Goal: Information Seeking & Learning: Learn about a topic

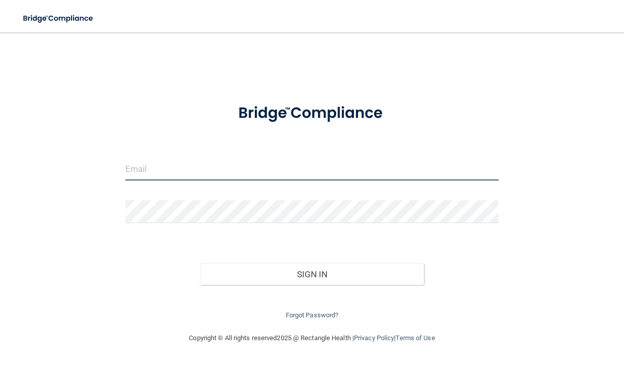
click at [165, 172] on input "email" at bounding box center [311, 169] width 373 height 23
type input "[PERSON_NAME][EMAIL_ADDRESS][DOMAIN_NAME]"
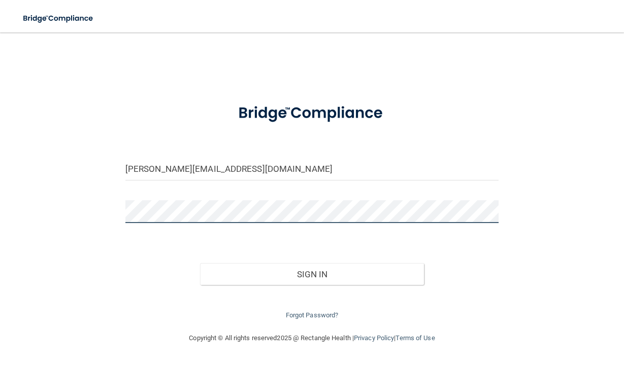
click at [200, 263] on button "Sign In" at bounding box center [312, 274] width 224 height 22
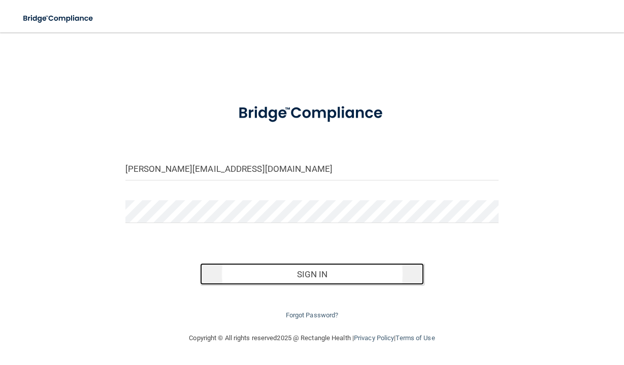
click at [323, 277] on button "Sign In" at bounding box center [312, 274] width 224 height 22
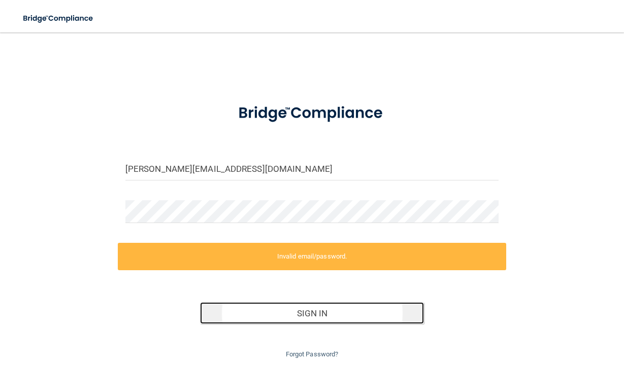
click at [309, 314] on button "Sign In" at bounding box center [312, 313] width 224 height 22
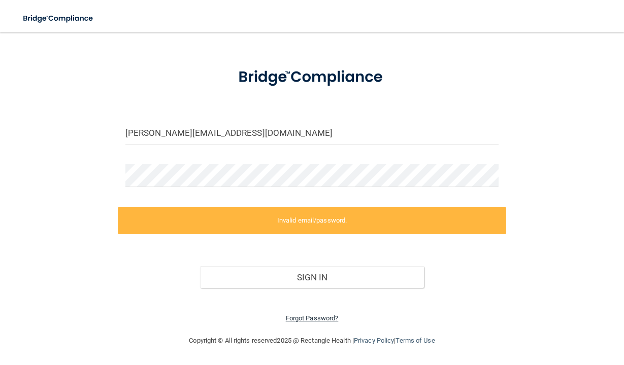
click at [305, 319] on link "Forgot Password?" at bounding box center [312, 319] width 53 height 8
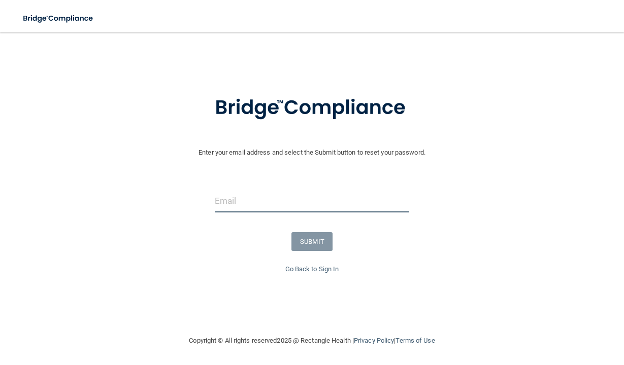
click at [239, 203] on input "email" at bounding box center [312, 201] width 194 height 23
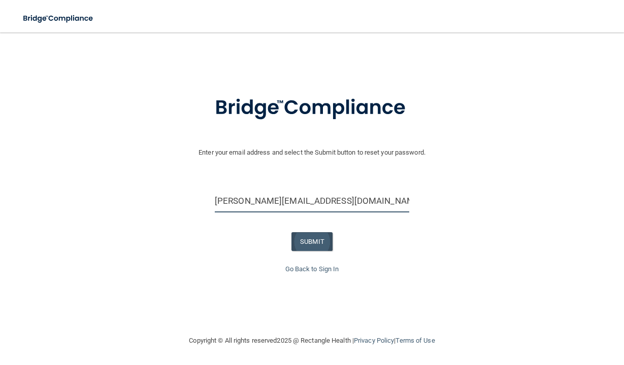
type input "[PERSON_NAME][EMAIL_ADDRESS][DOMAIN_NAME]"
click at [314, 243] on button "SUBMIT" at bounding box center [311, 241] width 41 height 19
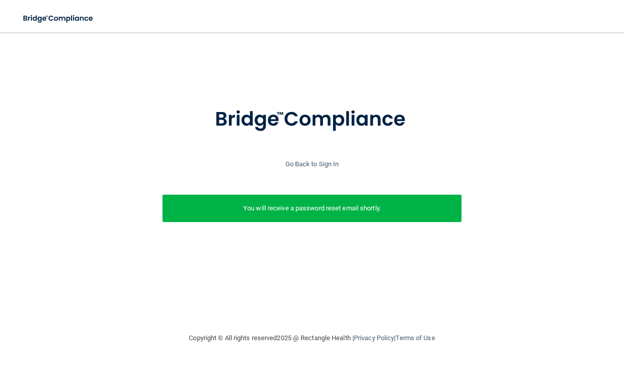
click at [371, 214] on p "You will receive a password reset email shortly." at bounding box center [312, 208] width 284 height 12
click at [318, 162] on link "Go Back to Sign In" at bounding box center [312, 164] width 54 height 8
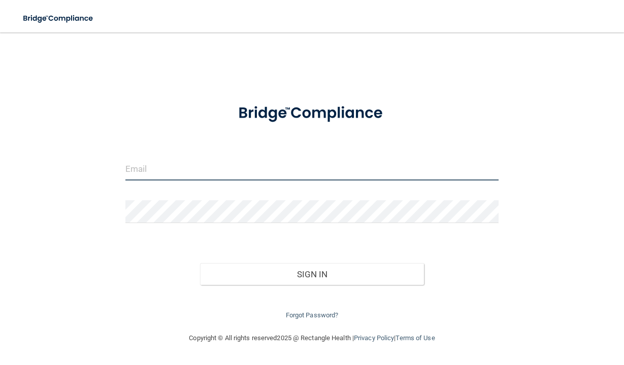
click at [242, 166] on input "email" at bounding box center [311, 169] width 373 height 23
type input "[PERSON_NAME][EMAIL_ADDRESS][DOMAIN_NAME]"
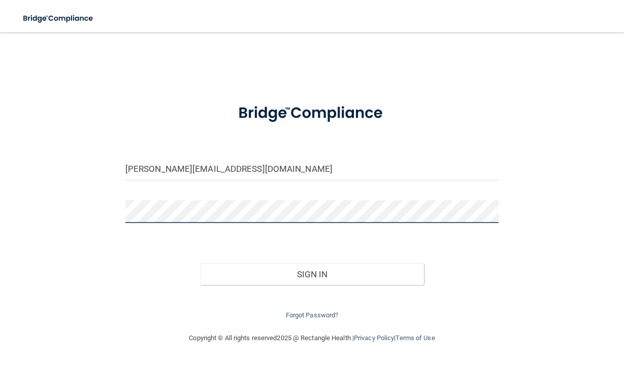
click at [200, 263] on button "Sign In" at bounding box center [312, 274] width 224 height 22
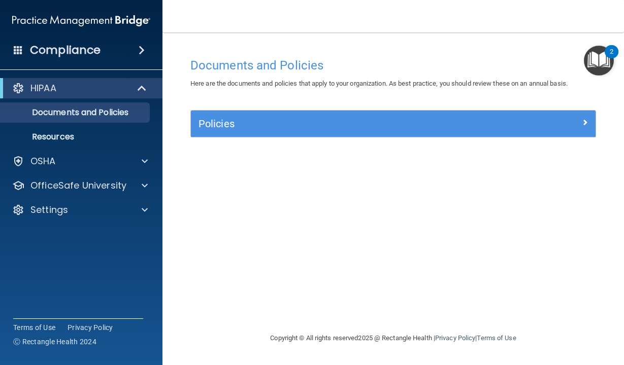
click at [104, 52] on div "Compliance" at bounding box center [81, 50] width 162 height 22
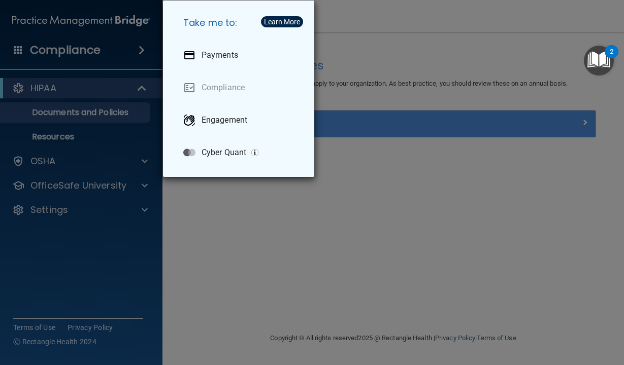
click at [244, 245] on div "Take me to: Payments Compliance Engagement Cyber Quant" at bounding box center [312, 182] width 624 height 365
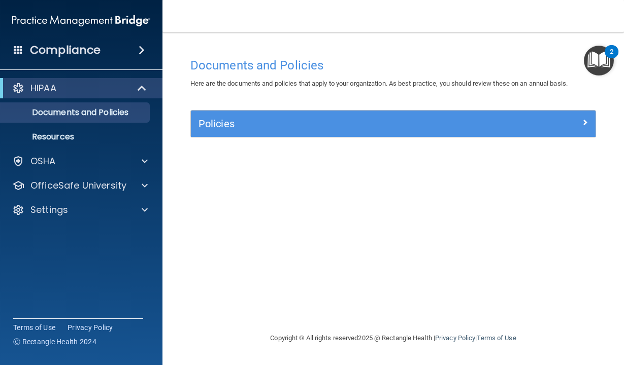
click at [77, 98] on div "HIPAA" at bounding box center [81, 88] width 162 height 20
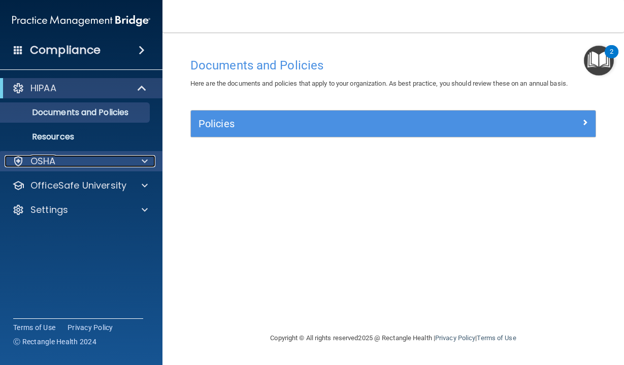
click at [44, 162] on p "OSHA" at bounding box center [42, 161] width 25 height 12
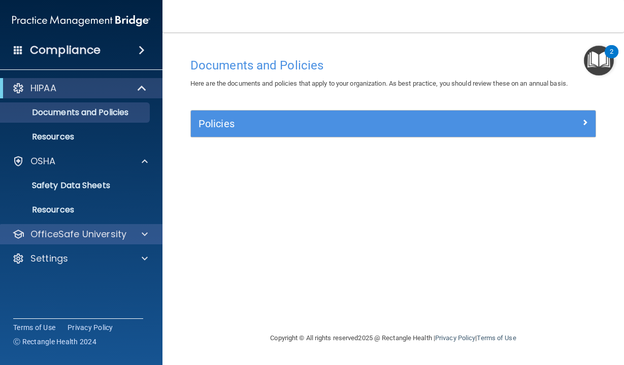
click at [92, 227] on div "OfficeSafe University" at bounding box center [81, 234] width 163 height 20
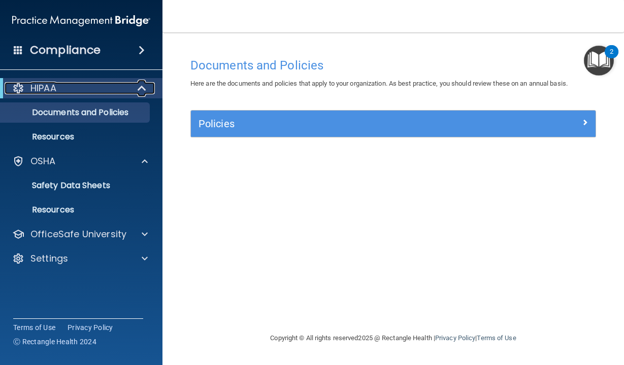
click at [85, 87] on div "HIPAA" at bounding box center [67, 88] width 125 height 12
click at [124, 50] on div "Compliance" at bounding box center [81, 50] width 162 height 22
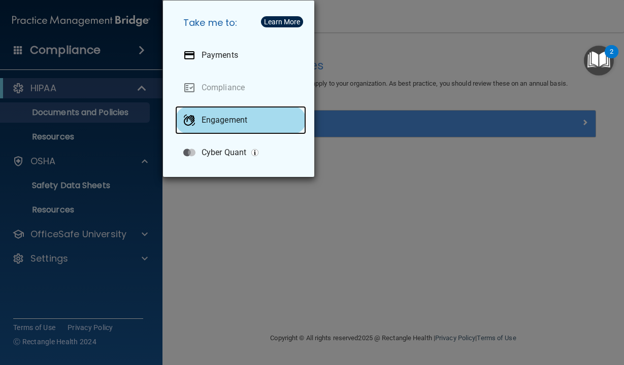
click at [225, 125] on div "Engagement" at bounding box center [240, 120] width 131 height 28
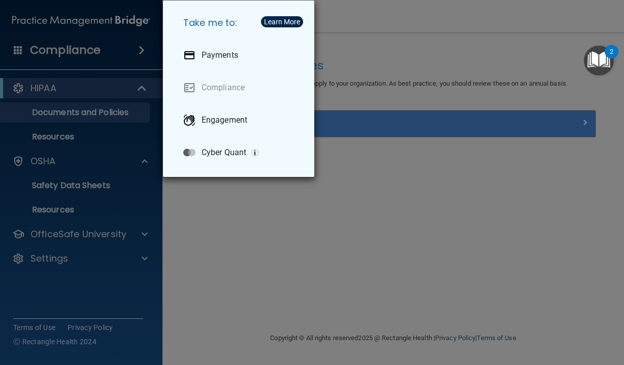
click at [242, 243] on div "Take me to: Payments Compliance Engagement Cyber Quant" at bounding box center [312, 182] width 624 height 365
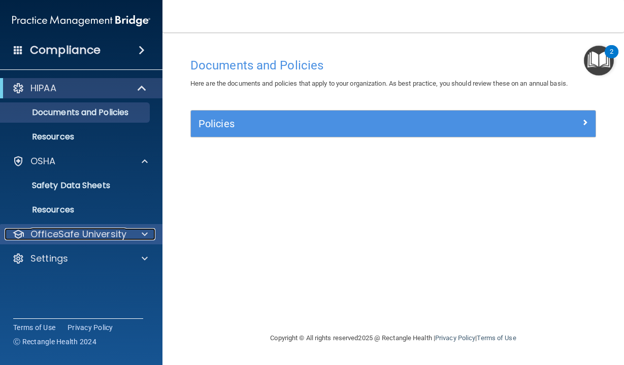
click at [99, 234] on p "OfficeSafe University" at bounding box center [78, 234] width 96 height 12
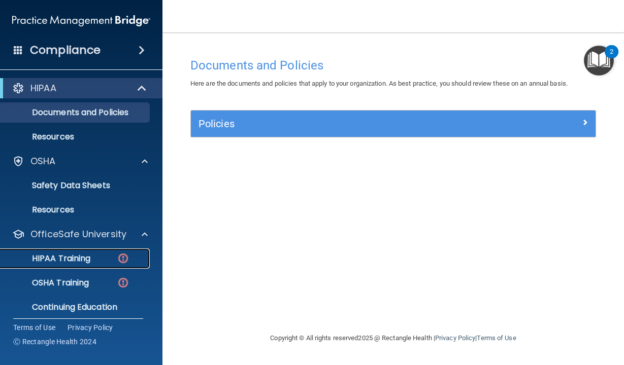
click at [85, 255] on p "HIPAA Training" at bounding box center [49, 259] width 84 height 10
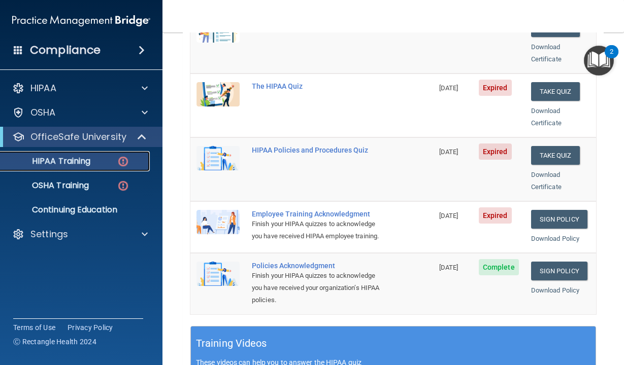
scroll to position [183, 0]
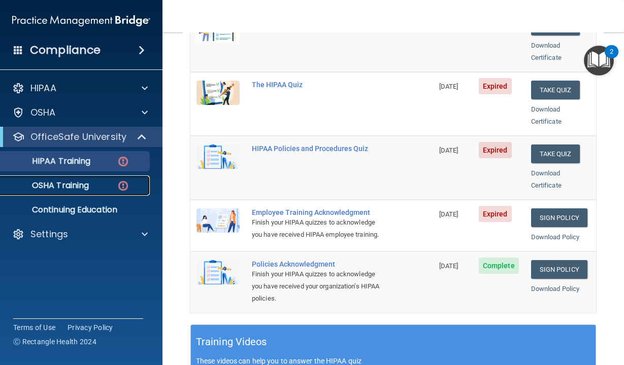
click at [97, 186] on div "OSHA Training" at bounding box center [76, 186] width 139 height 10
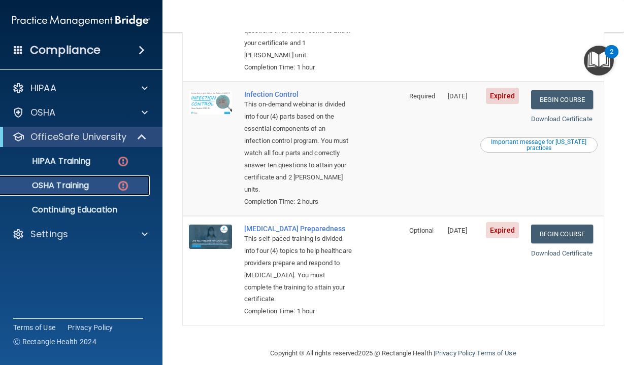
scroll to position [333, 0]
